Goal: Task Accomplishment & Management: Use online tool/utility

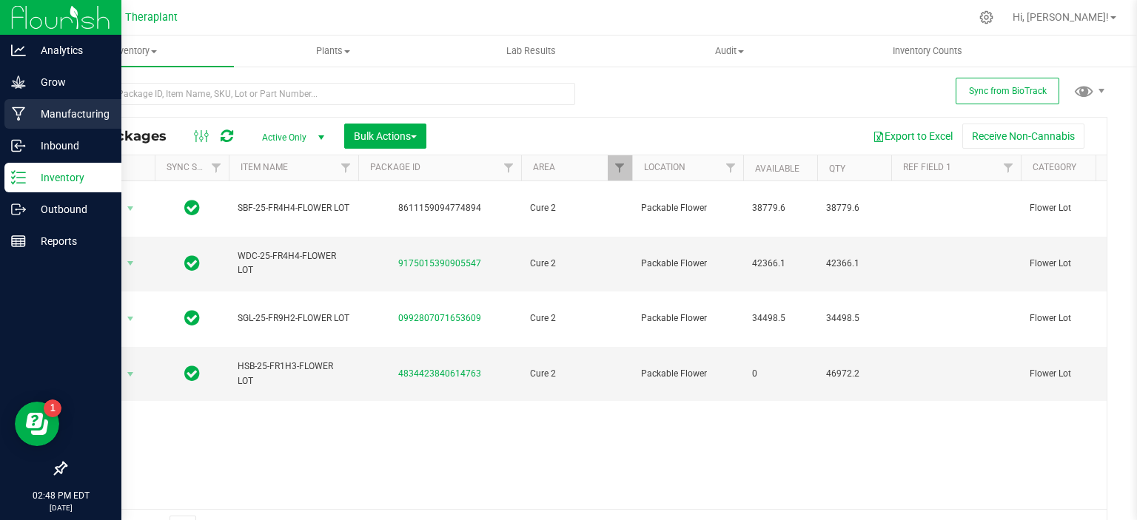
click at [20, 121] on icon at bounding box center [19, 114] width 14 height 15
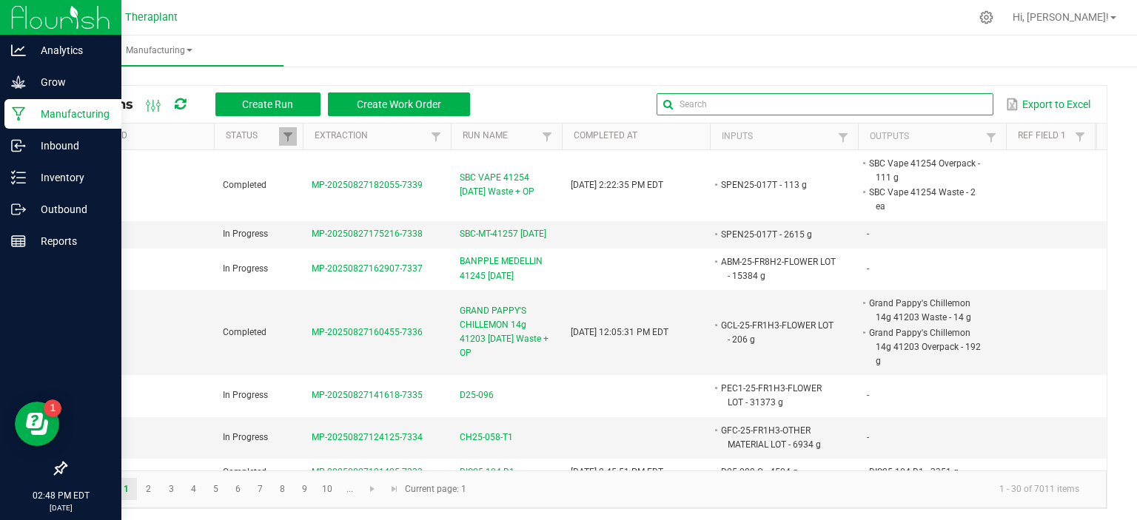
click at [933, 104] on input "text" at bounding box center [825, 104] width 337 height 22
type input "IPEN25"
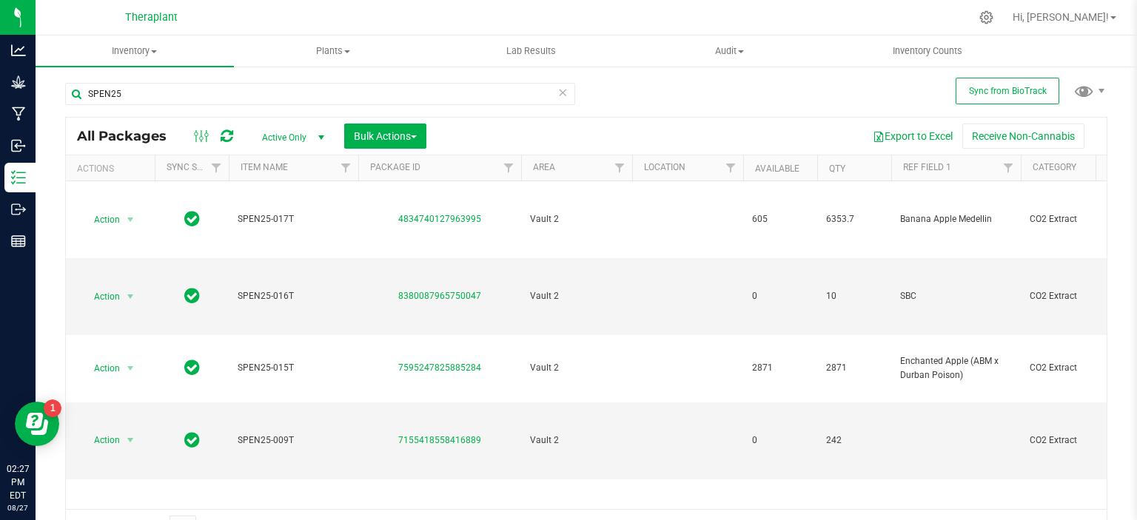
click at [557, 95] on icon at bounding box center [562, 92] width 10 height 18
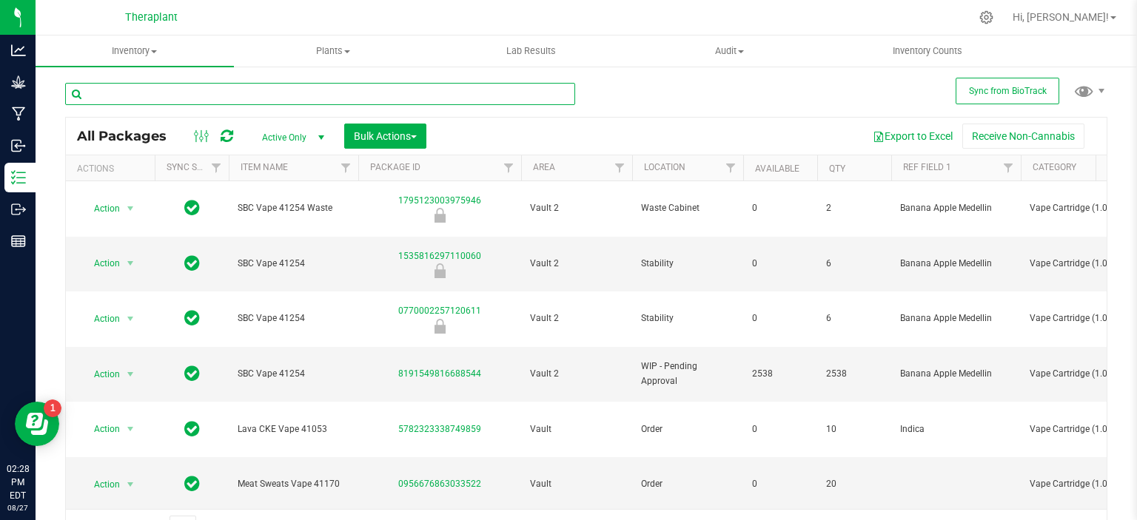
click at [178, 91] on input "text" at bounding box center [320, 94] width 510 height 22
click at [272, 93] on input "text" at bounding box center [320, 94] width 510 height 22
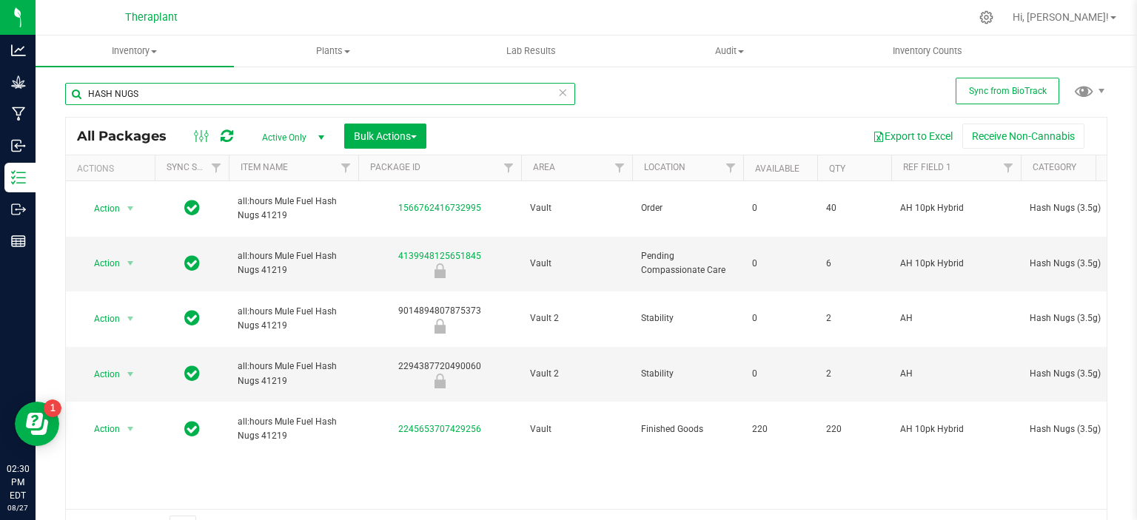
click at [229, 91] on input "HASH NUGS" at bounding box center [320, 94] width 510 height 22
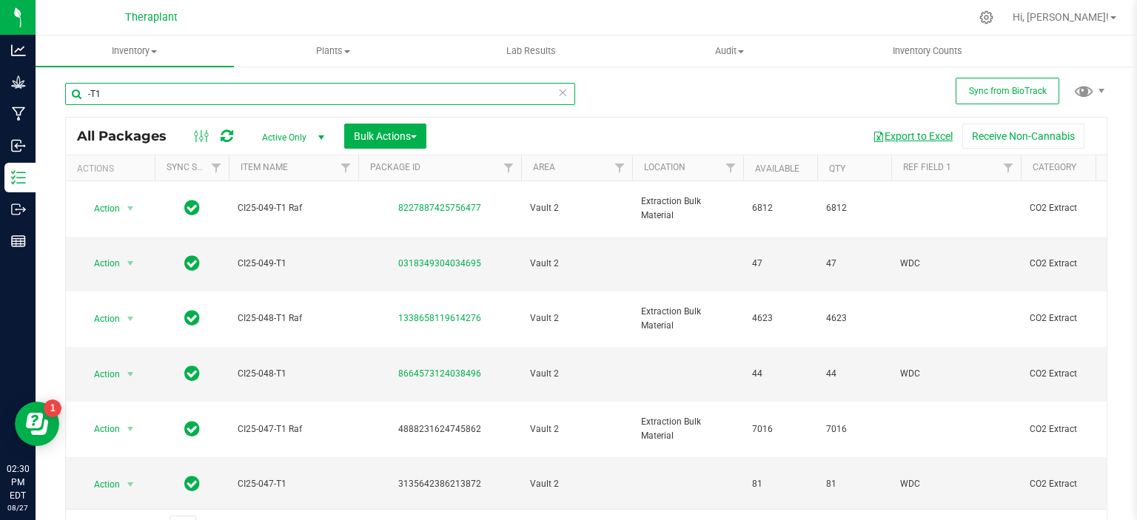
type input "-T1"
click at [918, 138] on button "Export to Excel" at bounding box center [912, 136] width 99 height 25
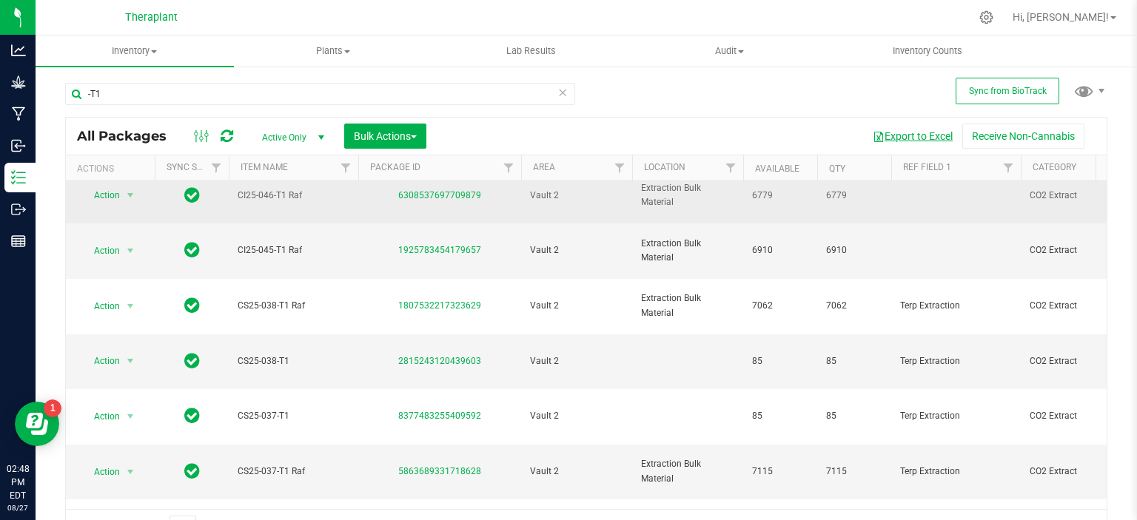
scroll to position [370, 0]
